Goal: Task Accomplishment & Management: Manage account settings

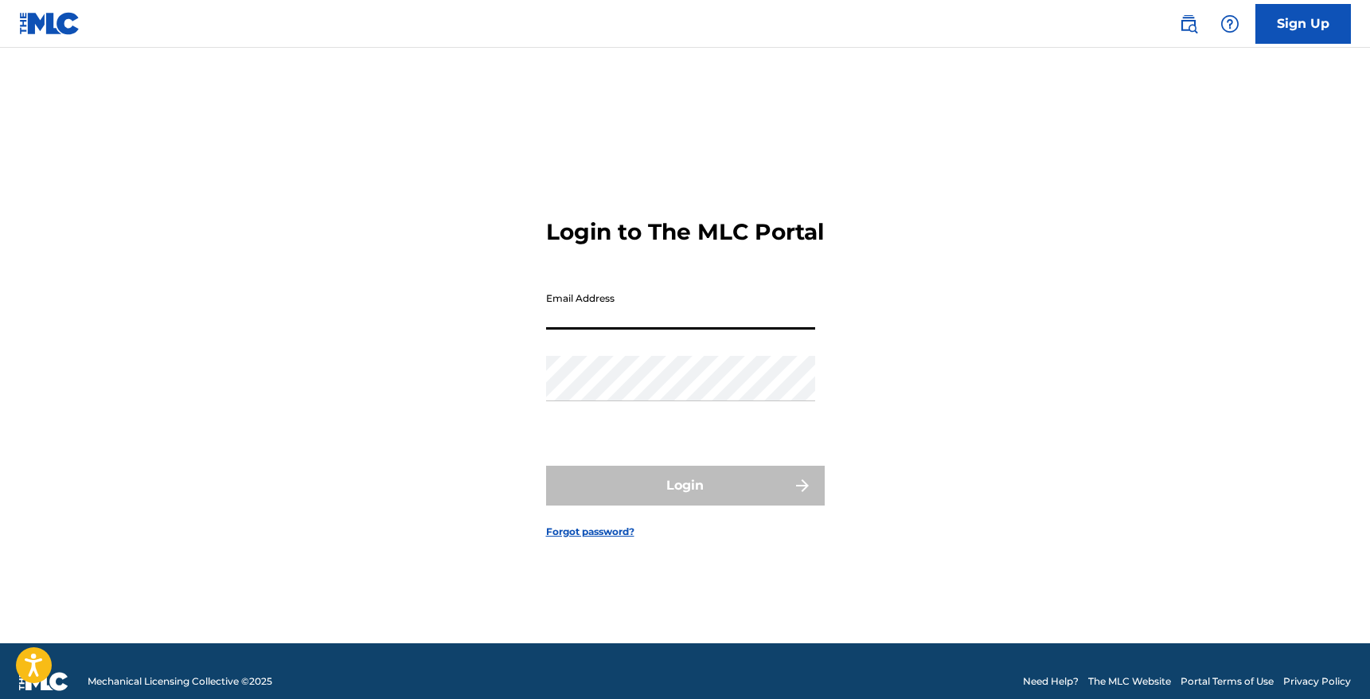
click at [619, 317] on input "Email Address" at bounding box center [680, 306] width 269 height 45
type input "[EMAIL_ADDRESS][DOMAIN_NAME]"
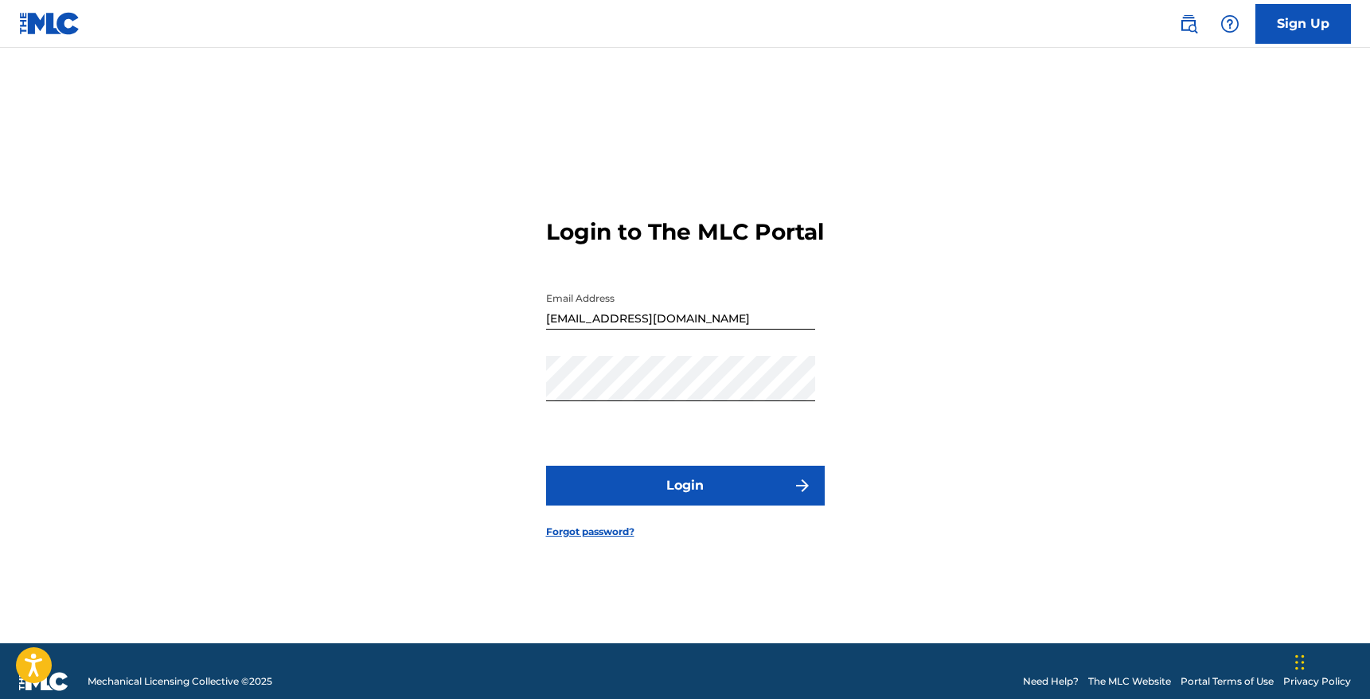
click at [659, 499] on button "Login" at bounding box center [685, 486] width 279 height 40
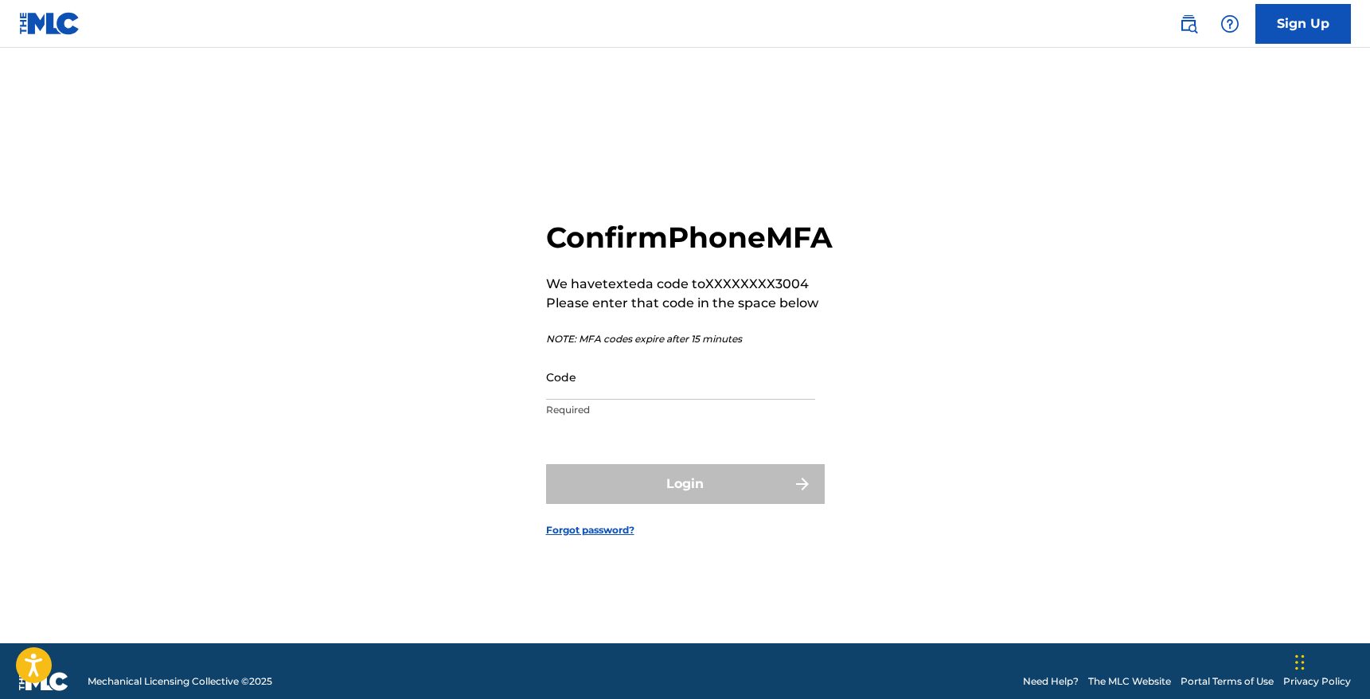
click at [654, 383] on input "Code" at bounding box center [680, 376] width 269 height 45
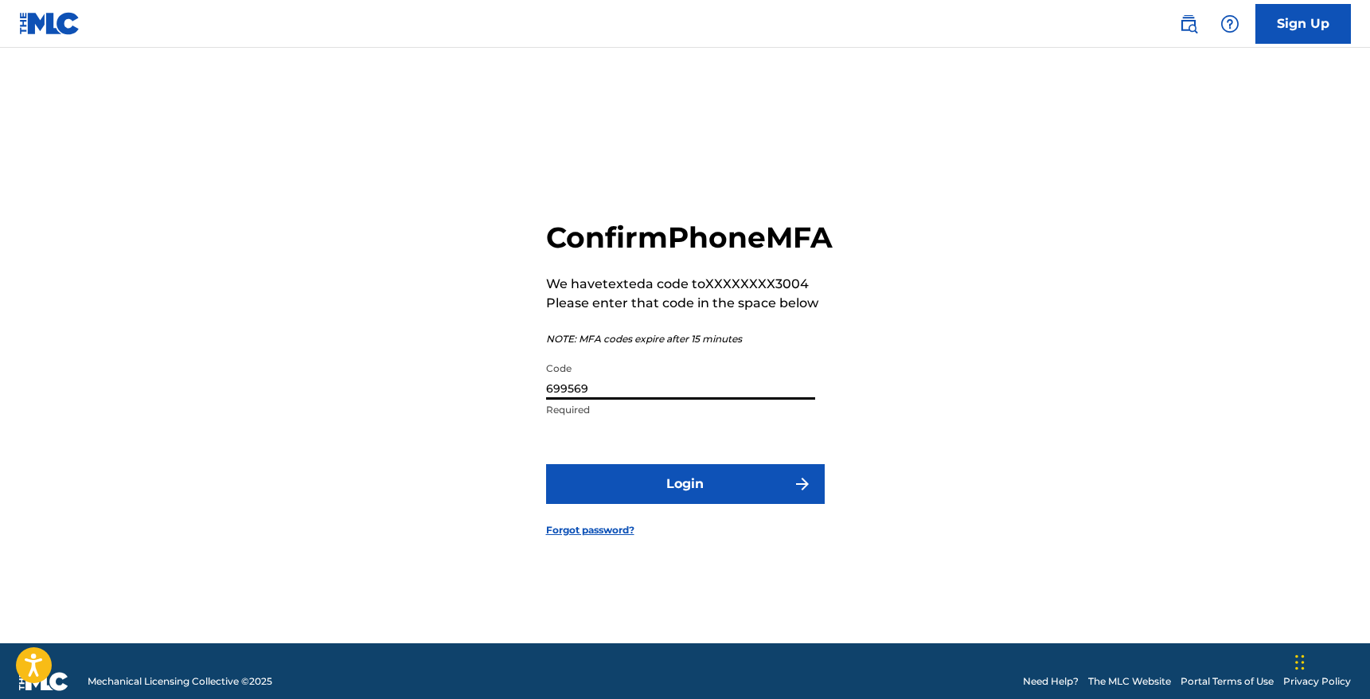
type input "699569"
click at [546, 464] on button "Login" at bounding box center [685, 484] width 279 height 40
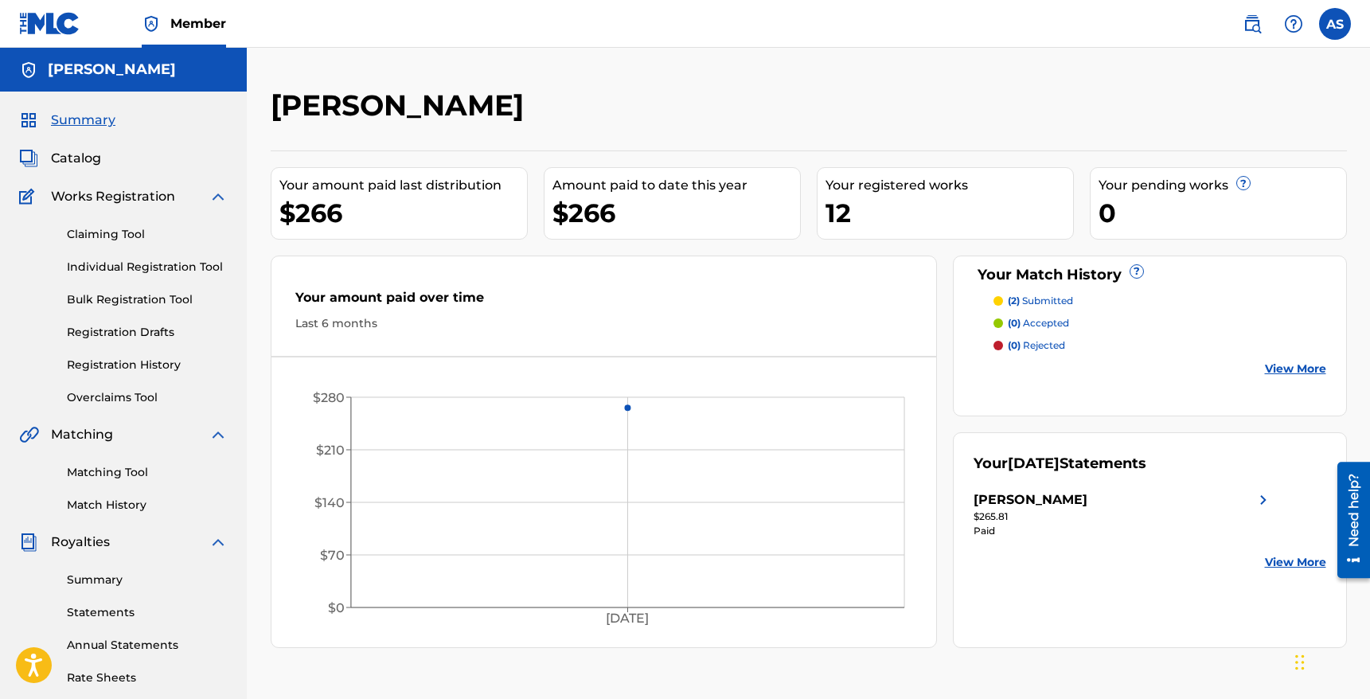
click at [84, 116] on span "Summary" at bounding box center [83, 120] width 64 height 19
